Goal: Task Accomplishment & Management: Use online tool/utility

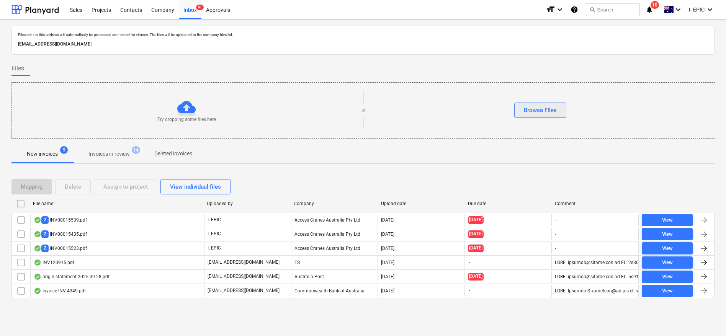
click at [540, 108] on div "Browse Files" at bounding box center [540, 110] width 33 height 10
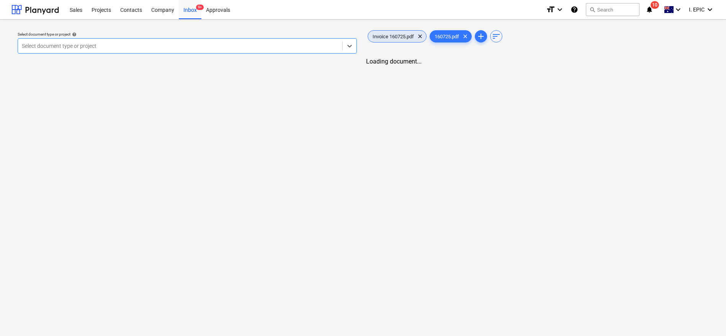
click at [395, 37] on span "Invoice 160725.pdf" at bounding box center [393, 37] width 51 height 6
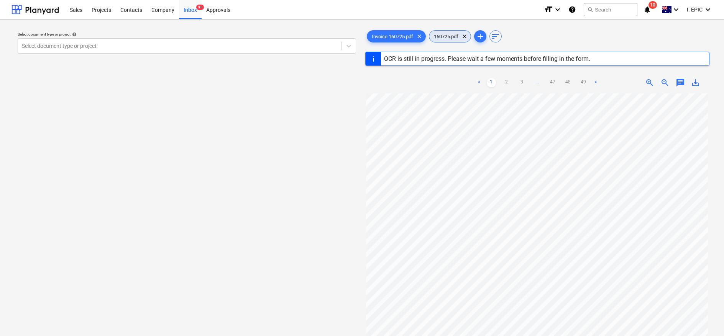
click at [447, 36] on span "160725.pdf" at bounding box center [446, 37] width 34 height 6
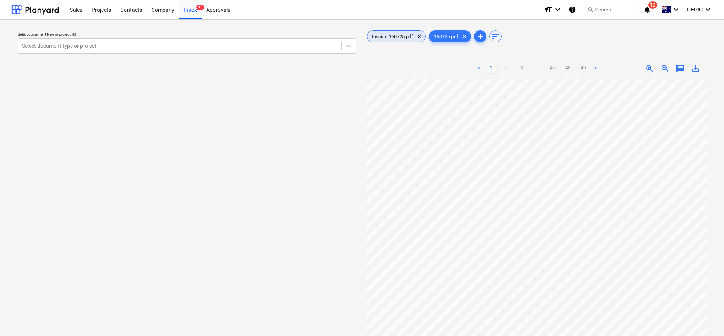
click at [381, 33] on div "Invoice 160725.pdf clear" at bounding box center [396, 36] width 59 height 12
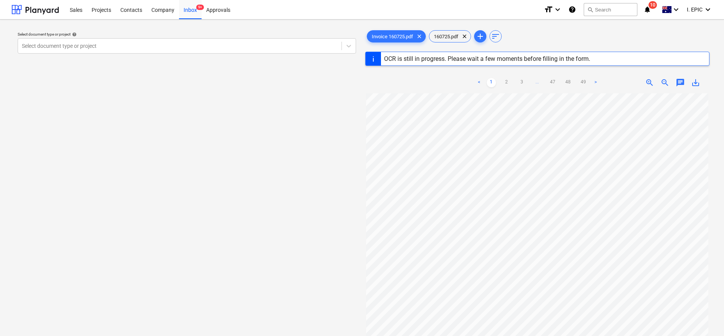
click at [298, 160] on div "Select document type or project help Select document type or project" at bounding box center [186, 219] width 350 height 386
click at [404, 59] on div "OCR is still in progress. Please wait a few moments before filling in the form." at bounding box center [487, 58] width 206 height 7
copy div "OCR is still in progress. Please wait a few moments before filling in the form."
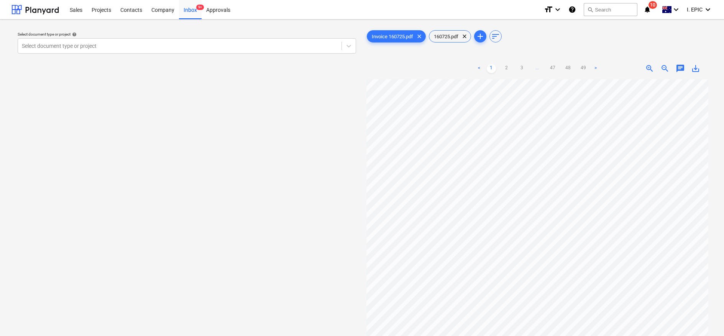
click at [267, 83] on div "Select document type or project help Select document type or project" at bounding box center [186, 212] width 350 height 372
click at [391, 38] on span "Invoice 160725.pdf" at bounding box center [392, 37] width 51 height 6
click at [681, 70] on span "chat" at bounding box center [679, 68] width 9 height 9
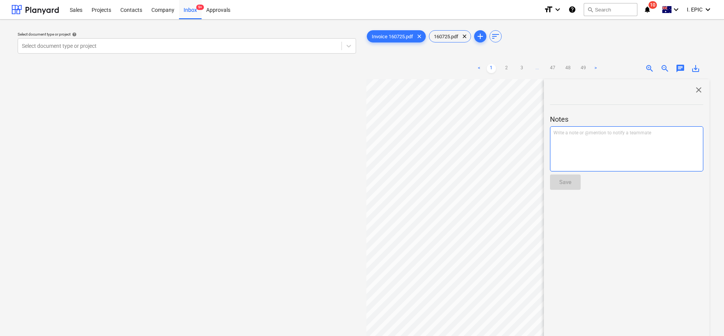
click at [583, 149] on div "Write a note or @mention to notify a teammate [PERSON_NAME]" at bounding box center [626, 148] width 153 height 45
click at [559, 184] on div "Save" at bounding box center [565, 182] width 12 height 10
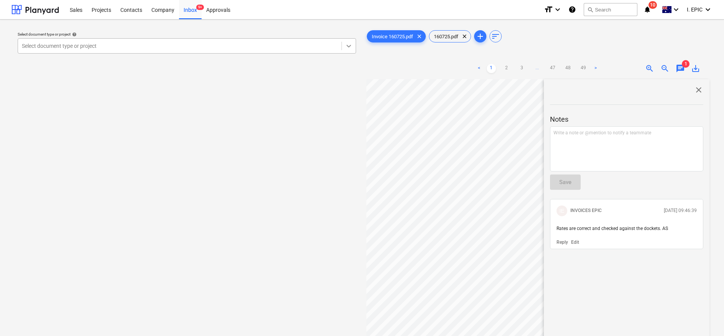
click at [349, 46] on icon at bounding box center [349, 46] width 8 height 8
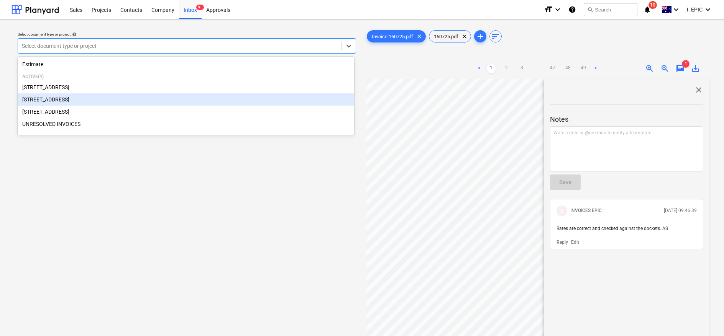
click at [54, 103] on div "[STREET_ADDRESS]" at bounding box center [186, 99] width 336 height 12
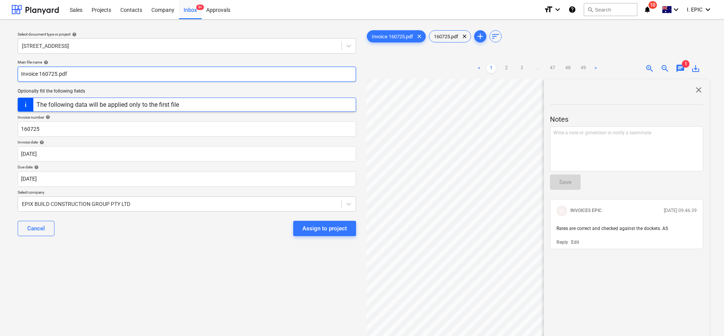
click at [22, 75] on input "Invoice 160725.pdf" at bounding box center [187, 74] width 338 height 15
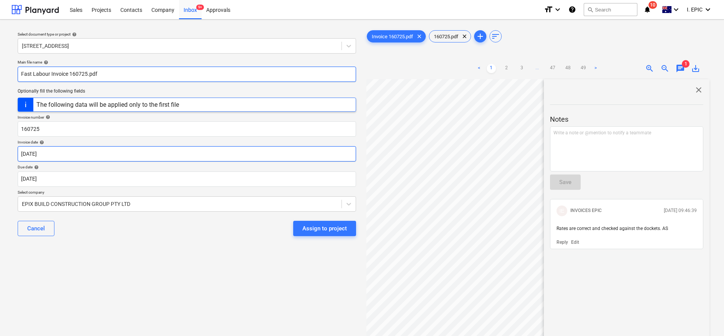
type input "Fast Labour Invoice 160725.pdf"
click at [47, 152] on body "Sales Projects Contacts Company Inbox 9+ Approvals format_size keyboard_arrow_d…" at bounding box center [362, 168] width 724 height 336
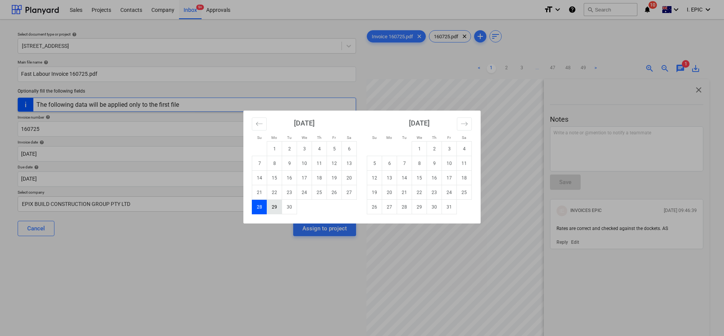
click at [275, 207] on td "29" at bounding box center [274, 207] width 15 height 15
type input "[DATE]"
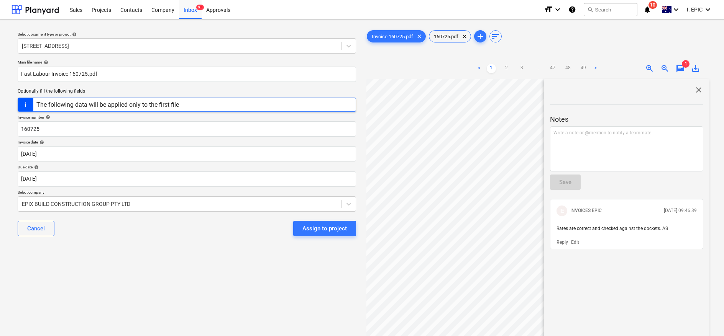
click at [695, 91] on span "close" at bounding box center [698, 89] width 9 height 9
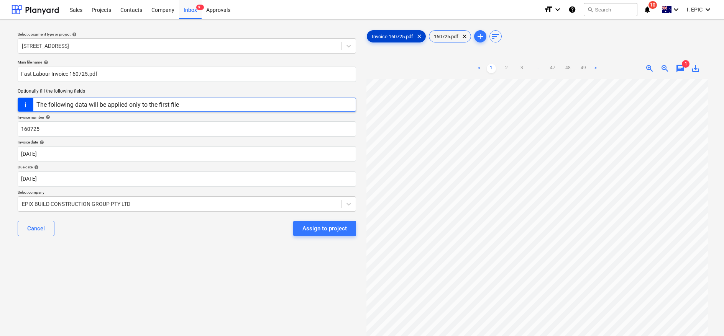
click at [377, 36] on span "Invoice 160725.pdf" at bounding box center [392, 37] width 51 height 6
click at [393, 36] on span "Invoice 160725.pdf" at bounding box center [392, 37] width 51 height 6
click at [435, 30] on div "160725.pdf clear" at bounding box center [450, 36] width 42 height 12
click at [400, 36] on span "Invoice 160725.pdf" at bounding box center [392, 37] width 51 height 6
click at [386, 34] on span "Invoice 160725.pdf" at bounding box center [392, 37] width 51 height 6
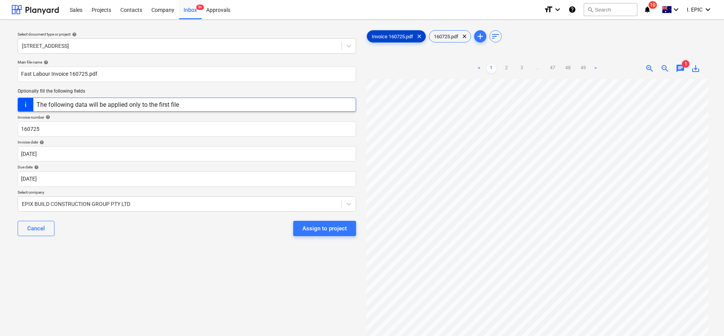
click at [402, 36] on span "Invoice 160725.pdf" at bounding box center [392, 37] width 51 height 6
click at [399, 32] on div "Invoice 160725.pdf clear" at bounding box center [396, 36] width 59 height 12
click at [584, 66] on link "49" at bounding box center [582, 68] width 9 height 9
click at [568, 68] on link "48" at bounding box center [567, 68] width 9 height 9
click at [490, 66] on link "1" at bounding box center [490, 68] width 9 height 9
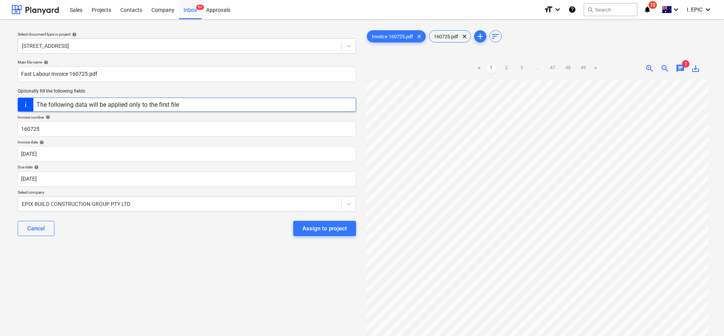
click at [509, 64] on link "2" at bounding box center [506, 68] width 9 height 9
click at [594, 67] on link ">" at bounding box center [595, 68] width 9 height 9
click at [588, 67] on link "49" at bounding box center [582, 68] width 9 height 9
click at [594, 67] on link ">" at bounding box center [595, 68] width 9 height 9
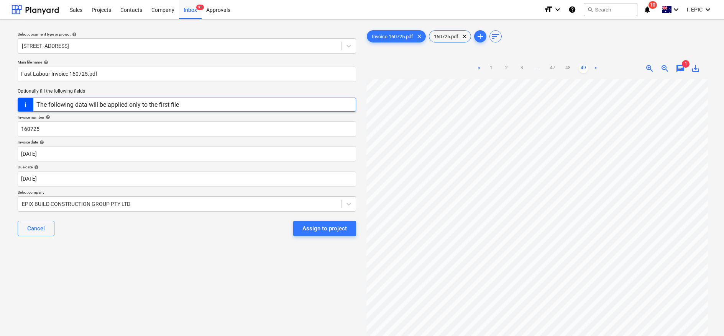
click at [594, 67] on link ">" at bounding box center [595, 68] width 9 height 9
click at [570, 69] on link "48" at bounding box center [567, 68] width 9 height 9
drag, startPoint x: 574, startPoint y: 68, endPoint x: 561, endPoint y: 68, distance: 13.0
click at [574, 68] on ul "< 1 2 3 ... 47 48 49 >" at bounding box center [537, 68] width 126 height 9
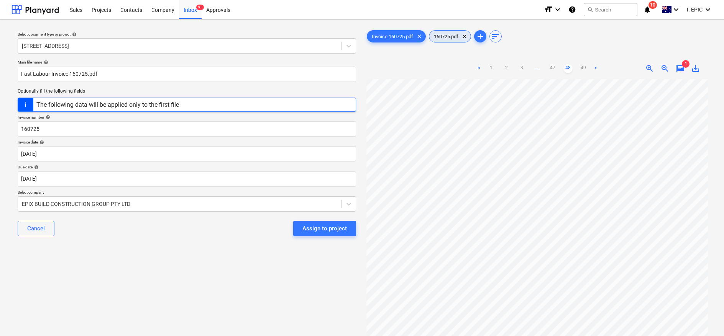
click at [444, 36] on span "160725.pdf" at bounding box center [446, 37] width 34 height 6
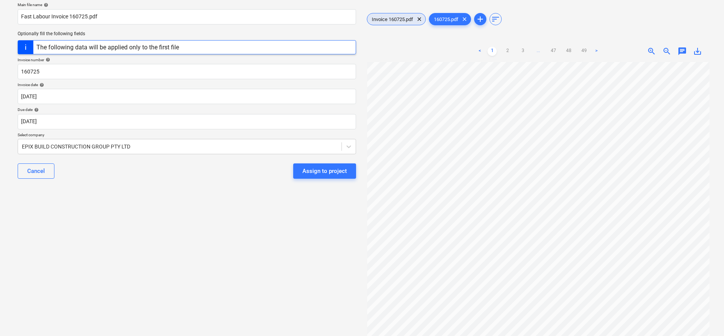
click at [397, 16] on span "Invoice 160725.pdf" at bounding box center [392, 19] width 51 height 6
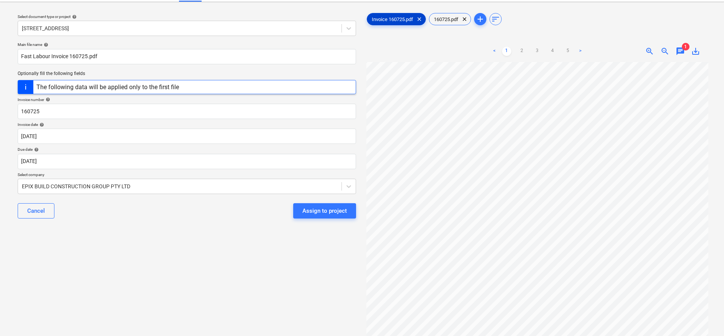
scroll to position [170, 0]
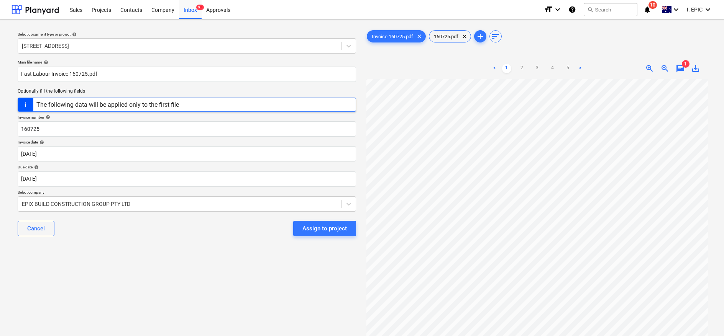
click at [495, 63] on div "< 1 2 3 4 5 >" at bounding box center [536, 68] width 111 height 21
click at [495, 67] on link "<" at bounding box center [494, 68] width 9 height 9
click at [382, 38] on span "Invoice 160725.pdf" at bounding box center [392, 37] width 51 height 6
click at [64, 182] on body "Sales Projects Contacts Company Inbox 9+ Approvals format_size keyboard_arrow_d…" at bounding box center [362, 168] width 724 height 336
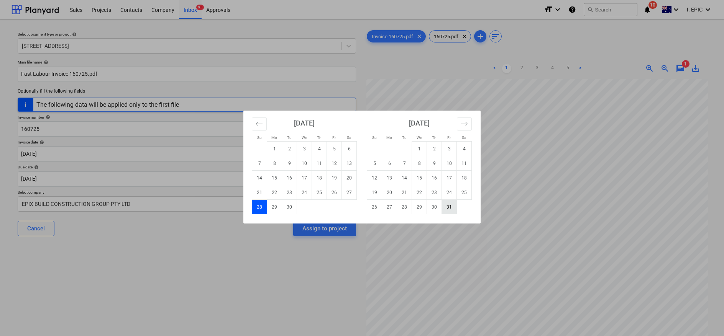
click at [447, 205] on td "31" at bounding box center [449, 207] width 15 height 15
type input "[DATE]"
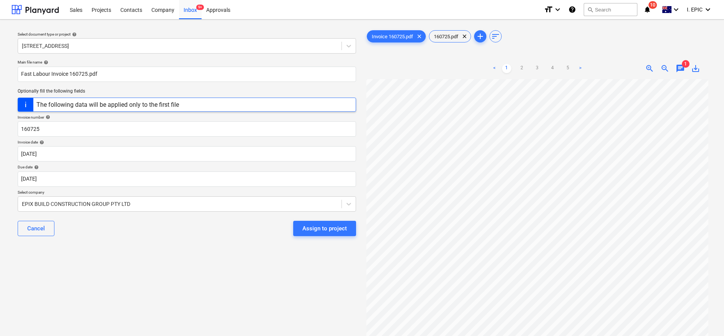
click at [138, 269] on div "Select document type or project help [STREET_ADDRESS] file name help Fast Labou…" at bounding box center [186, 212] width 350 height 372
click at [38, 198] on div "EPIX BUILD CONSTRUCTION GROUP PTY LTD" at bounding box center [187, 204] width 338 height 15
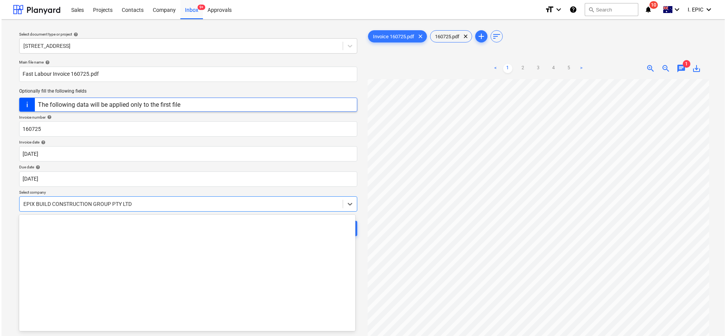
scroll to position [4598, 0]
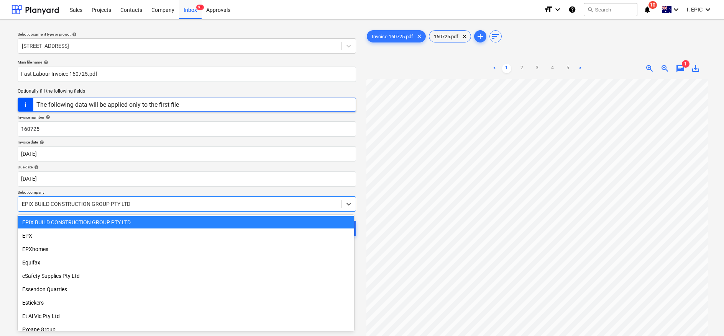
type input "fas"
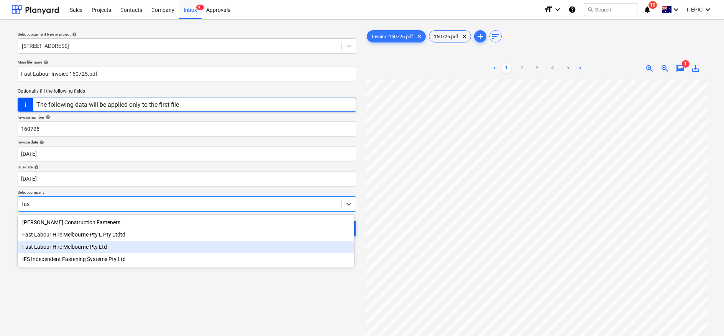
drag, startPoint x: 54, startPoint y: 247, endPoint x: 66, endPoint y: 253, distance: 13.2
click at [54, 247] on div "Fast Labour Hire Melbourne Pty Ltd" at bounding box center [186, 247] width 336 height 12
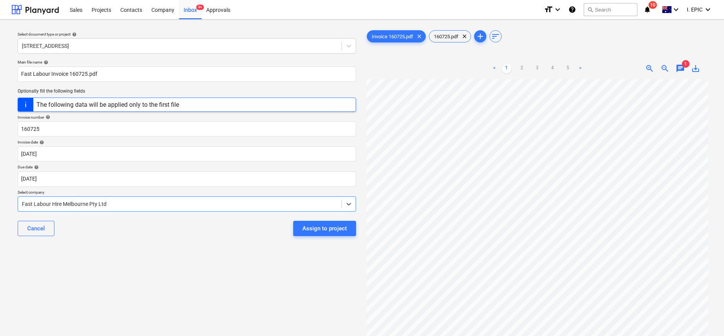
click at [120, 276] on div "Select document type or project help [STREET_ADDRESS] file name help Fast Labou…" at bounding box center [186, 212] width 350 height 372
click at [325, 226] on div "Assign to project" at bounding box center [324, 229] width 44 height 10
